Goal: Information Seeking & Learning: Learn about a topic

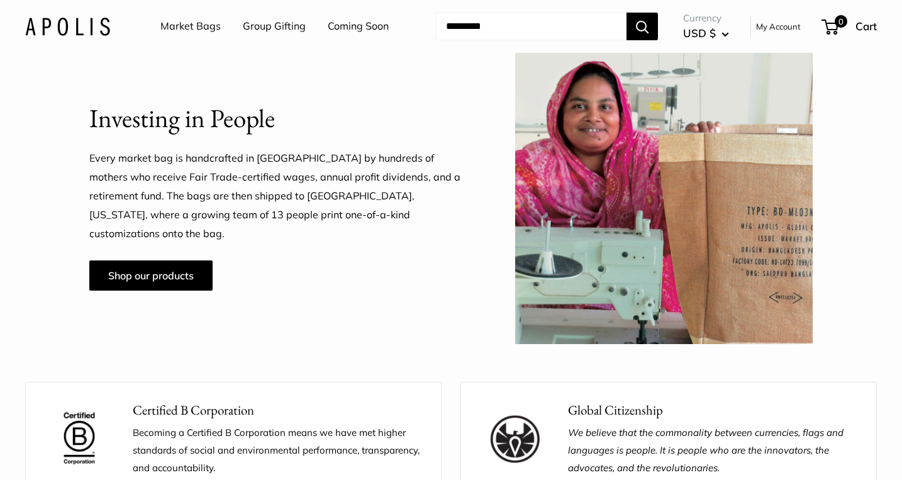
scroll to position [998, 0]
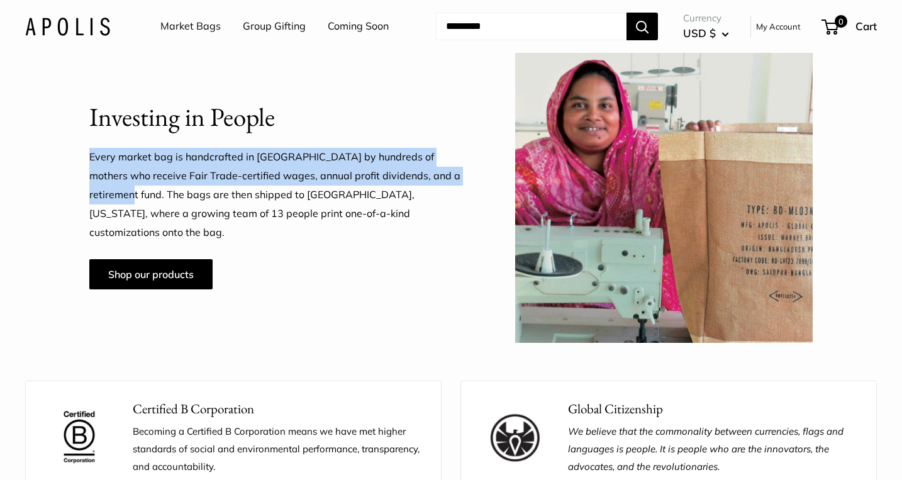
drag, startPoint x: 113, startPoint y: 209, endPoint x: 92, endPoint y: 169, distance: 45.0
click at [91, 168] on p "Every market bag is handcrafted in [GEOGRAPHIC_DATA] by hundreds of mothers who…" at bounding box center [278, 195] width 379 height 94
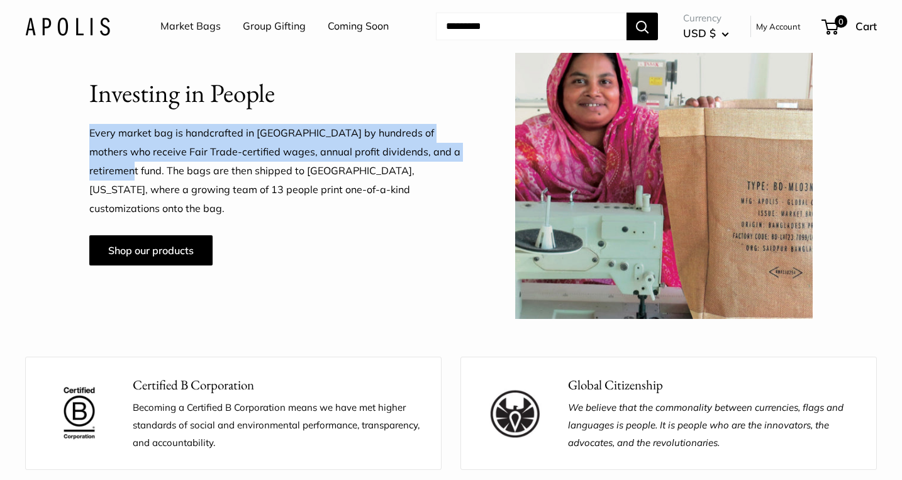
scroll to position [1026, 0]
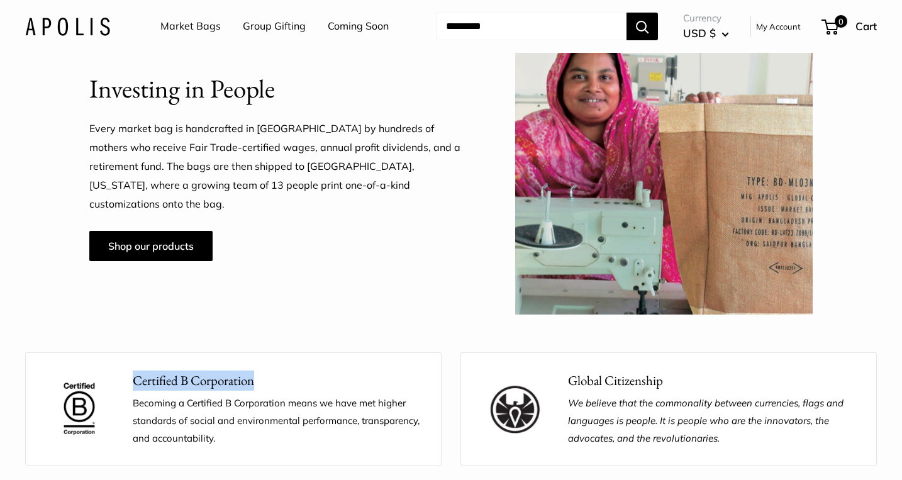
drag, startPoint x: 221, startPoint y: 381, endPoint x: 135, endPoint y: 382, distance: 86.2
click at [135, 382] on p "Certified B Corporation" at bounding box center [277, 380] width 289 height 20
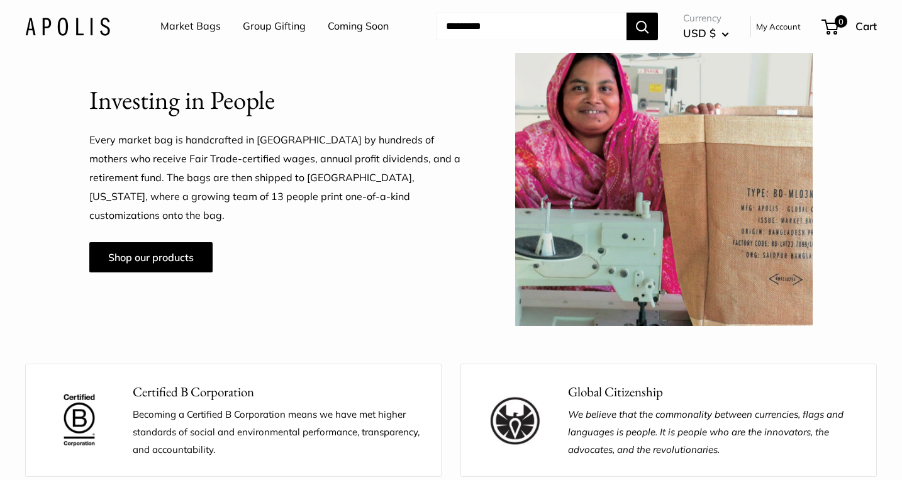
click at [269, 145] on p "Every market bag is handcrafted in [GEOGRAPHIC_DATA] by hundreds of mothers who…" at bounding box center [278, 178] width 379 height 94
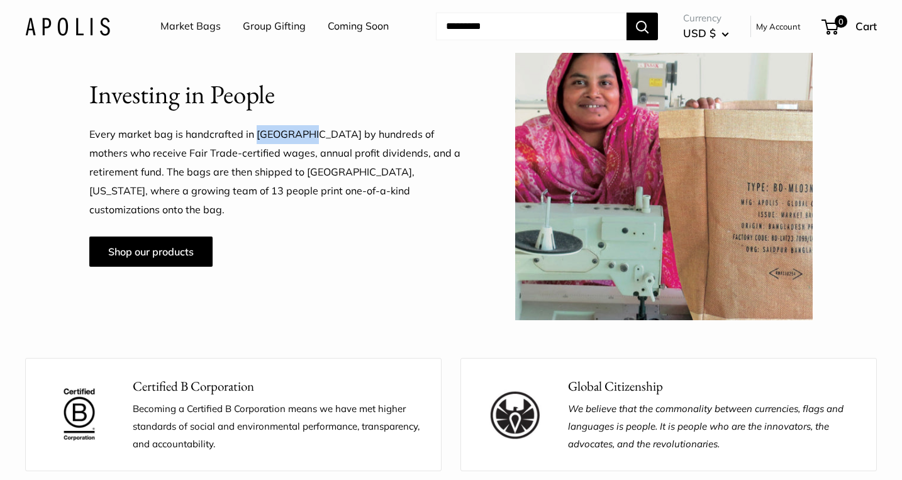
copy p "[GEOGRAPHIC_DATA]"
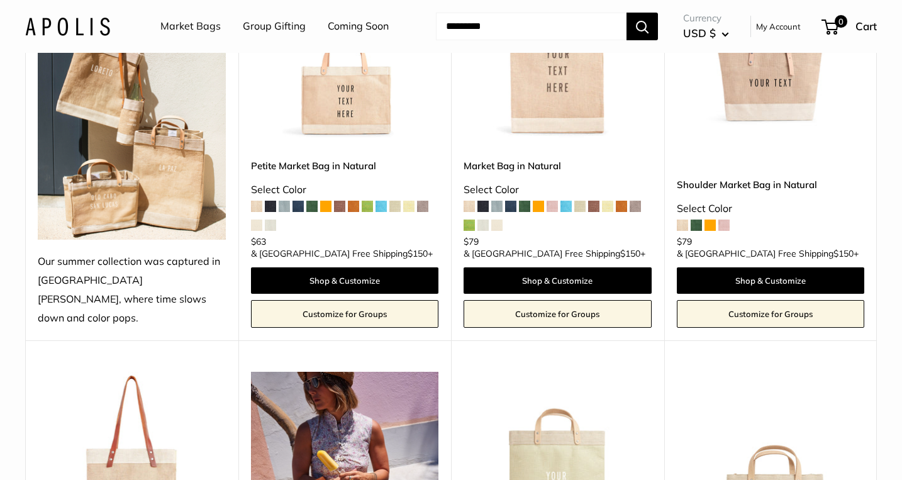
scroll to position [2426, 0]
